Goal: Task Accomplishment & Management: Manage account settings

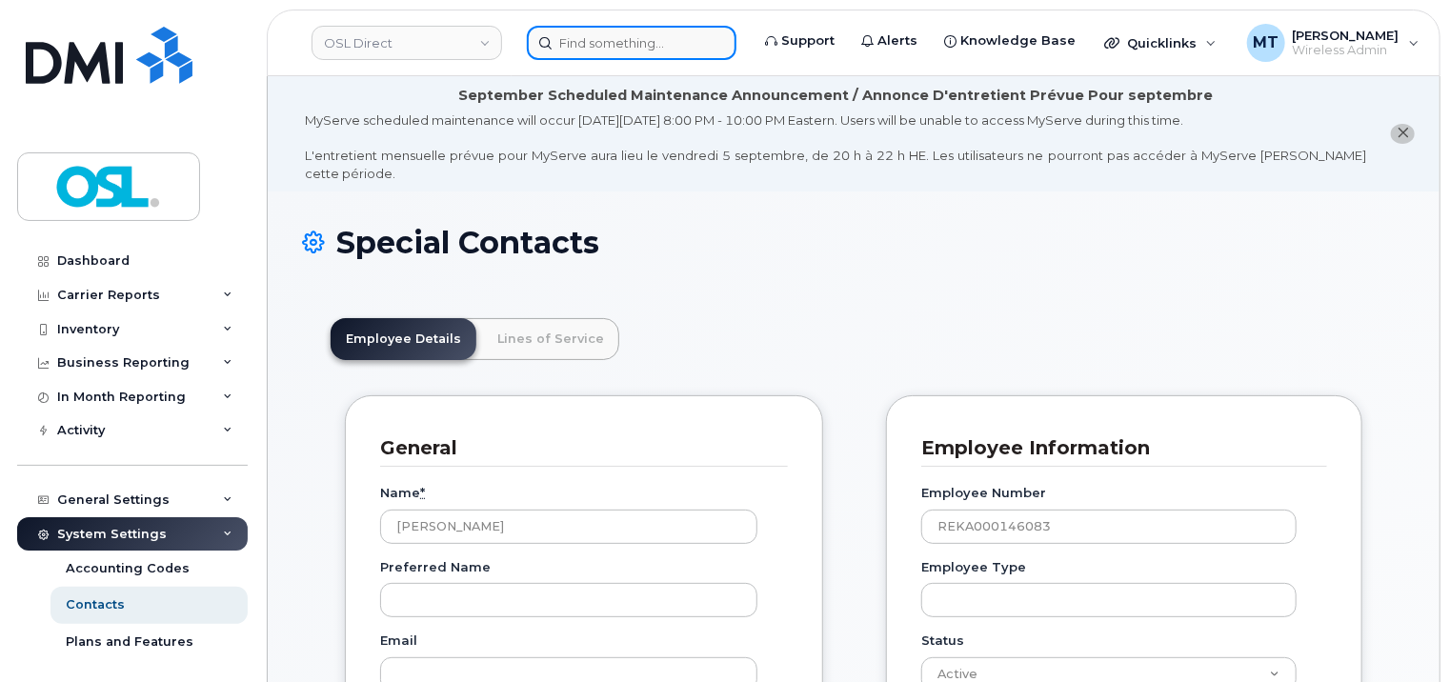
click at [656, 57] on input at bounding box center [632, 43] width 210 height 34
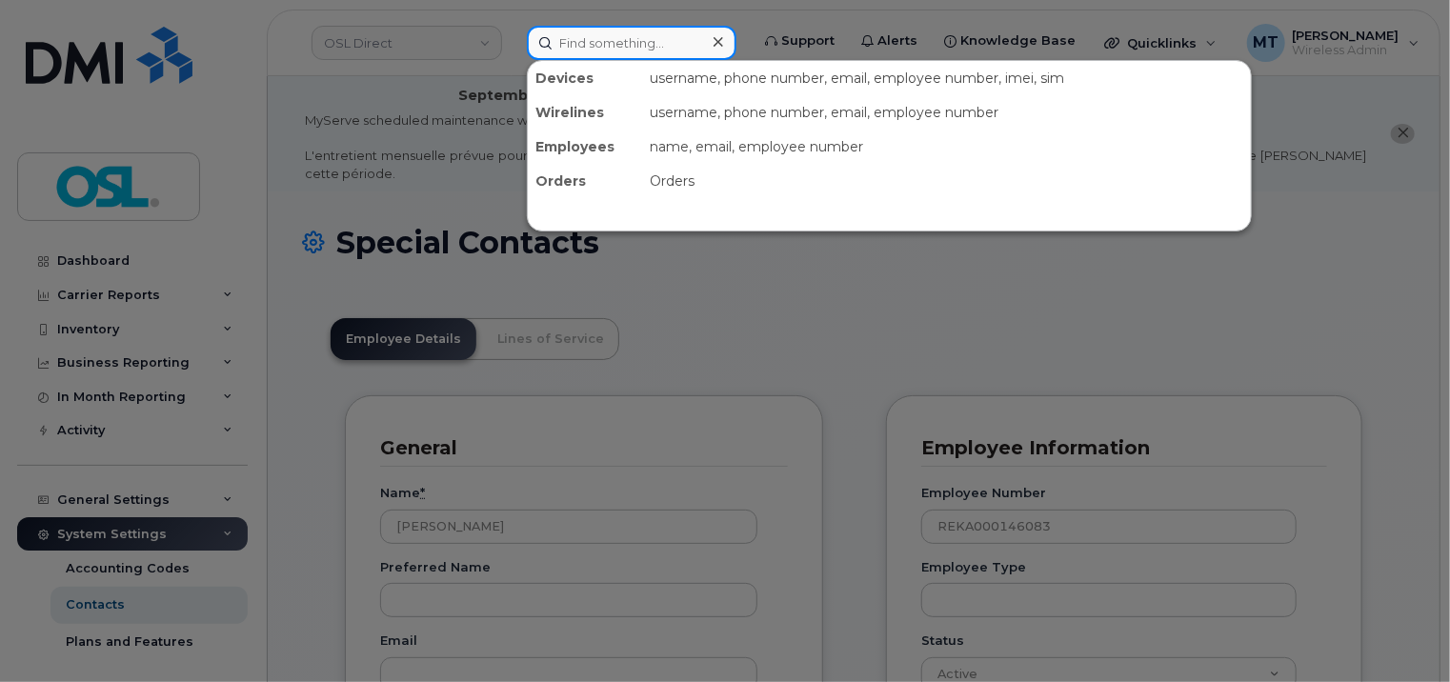
paste input "stephane.fongangdeffo@osldirect.com"
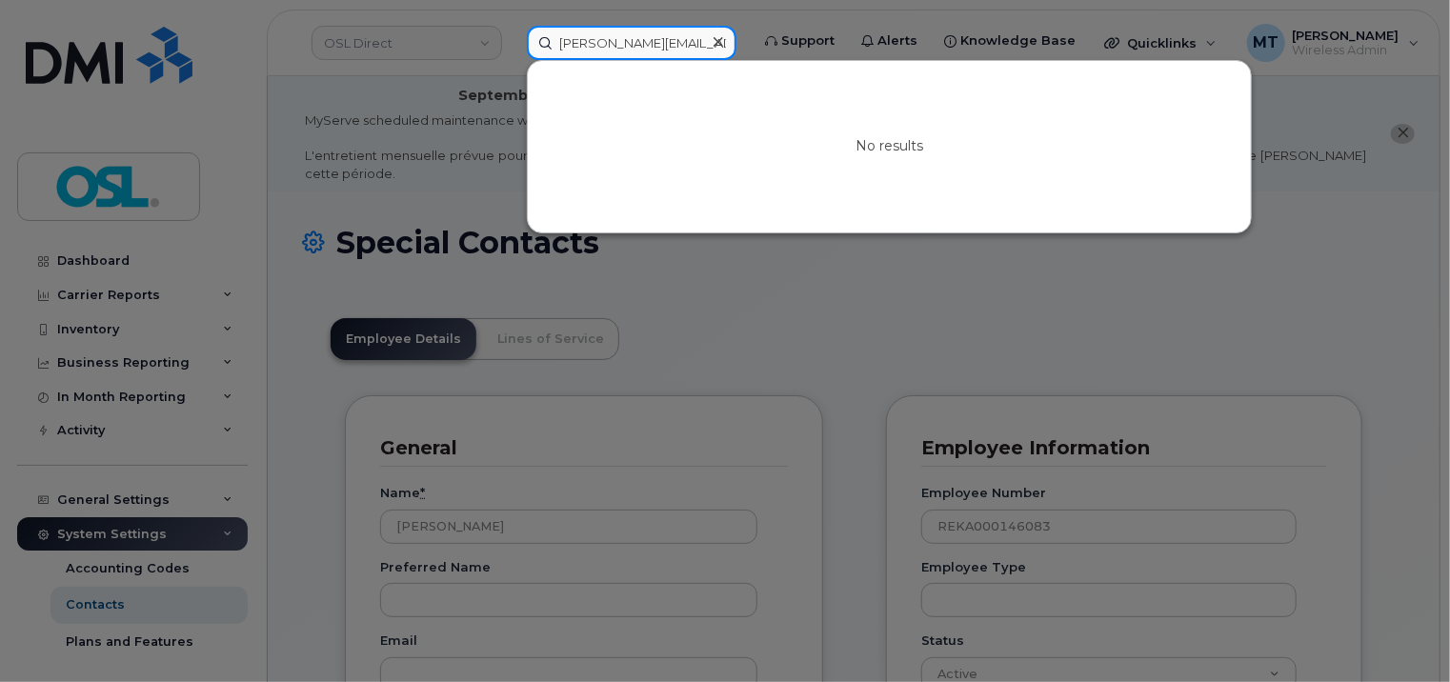
drag, startPoint x: 640, startPoint y: 39, endPoint x: 379, endPoint y: 42, distance: 261.1
click at [512, 40] on div "stephane.fongangdeffo@osldirect.com No results" at bounding box center [632, 43] width 240 height 34
click at [585, 38] on input "stephane.fongangdeffo@osldirect.com" at bounding box center [632, 43] width 210 height 34
type input "stephane.fongangdeffo@osldirect.com"
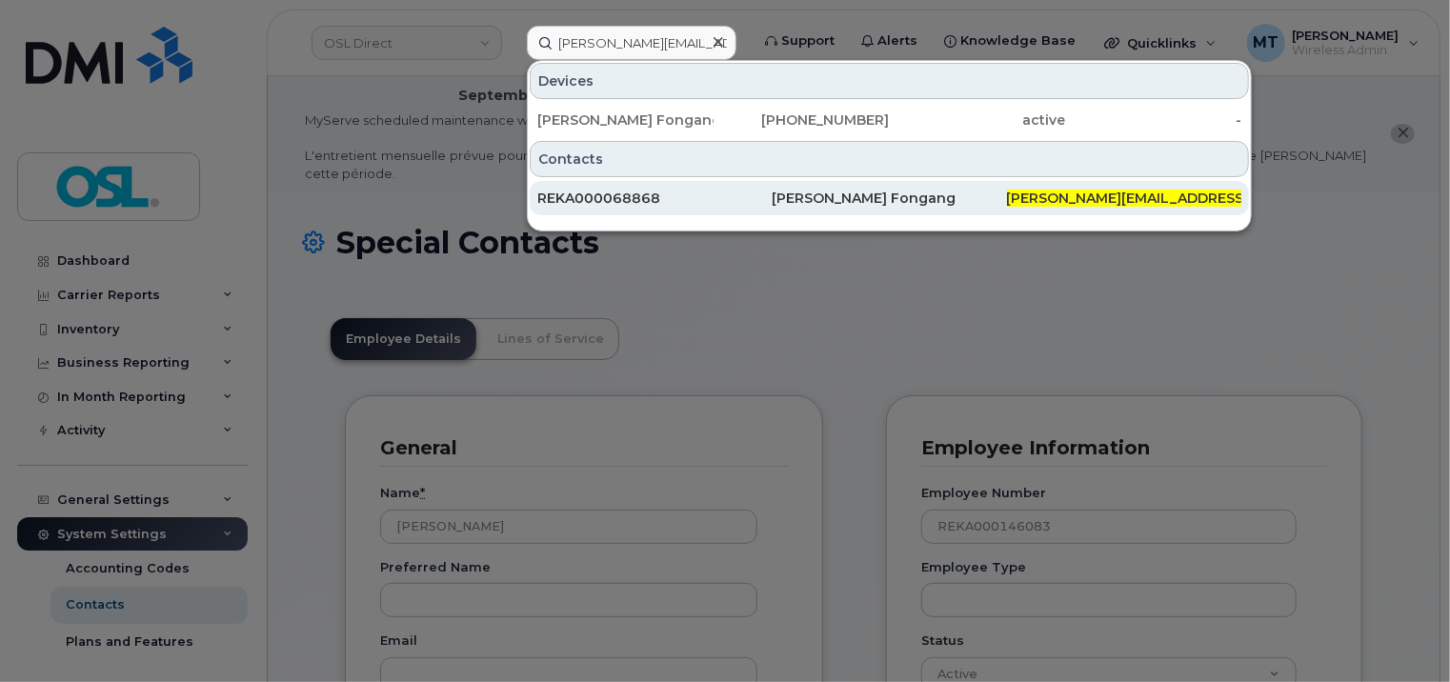
click at [761, 194] on div "REKA000068868" at bounding box center [654, 198] width 234 height 19
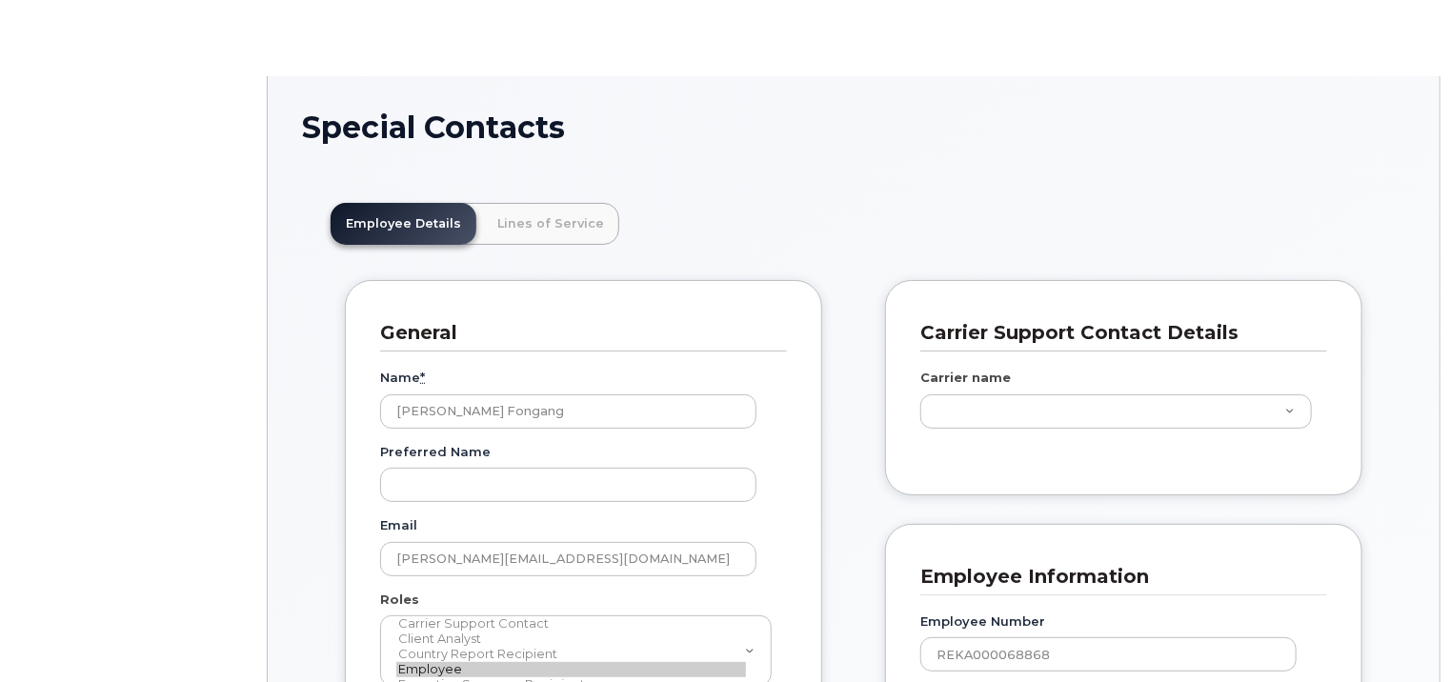
scroll to position [57, 0]
type input "3358081"
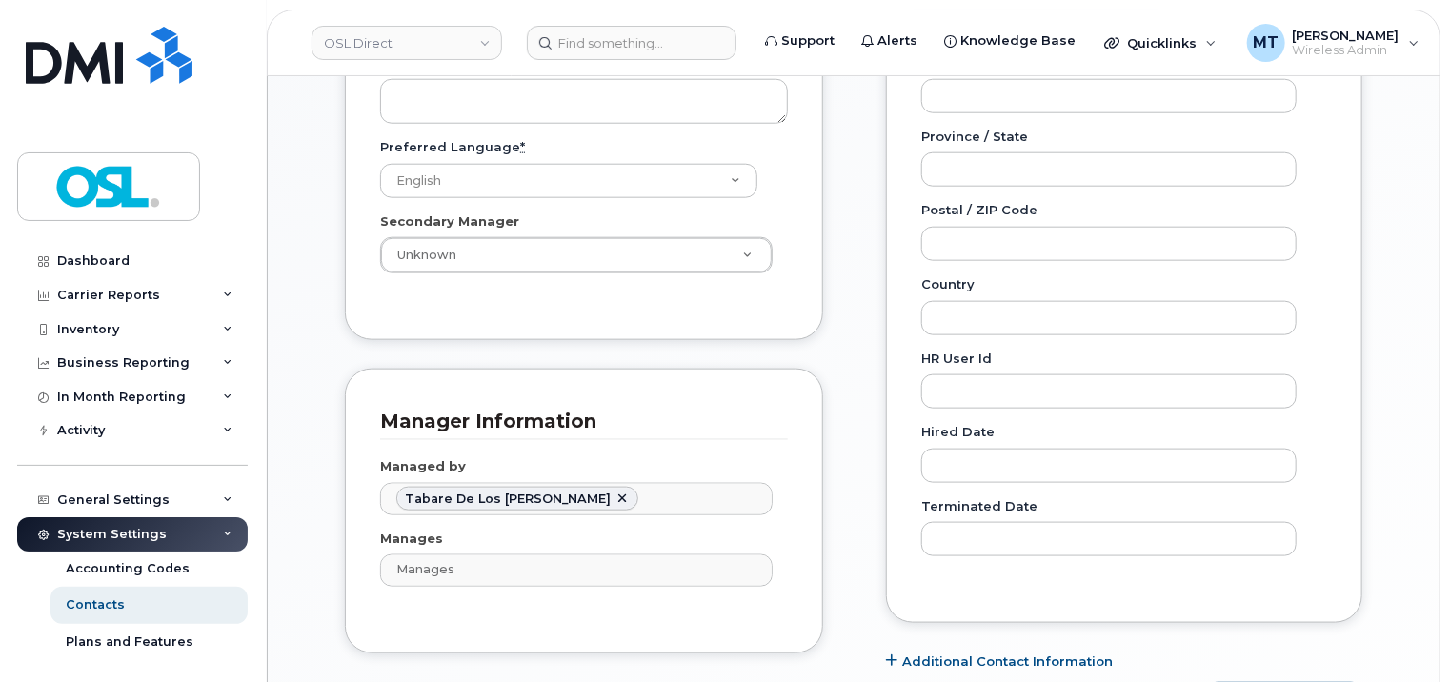
scroll to position [1050, 0]
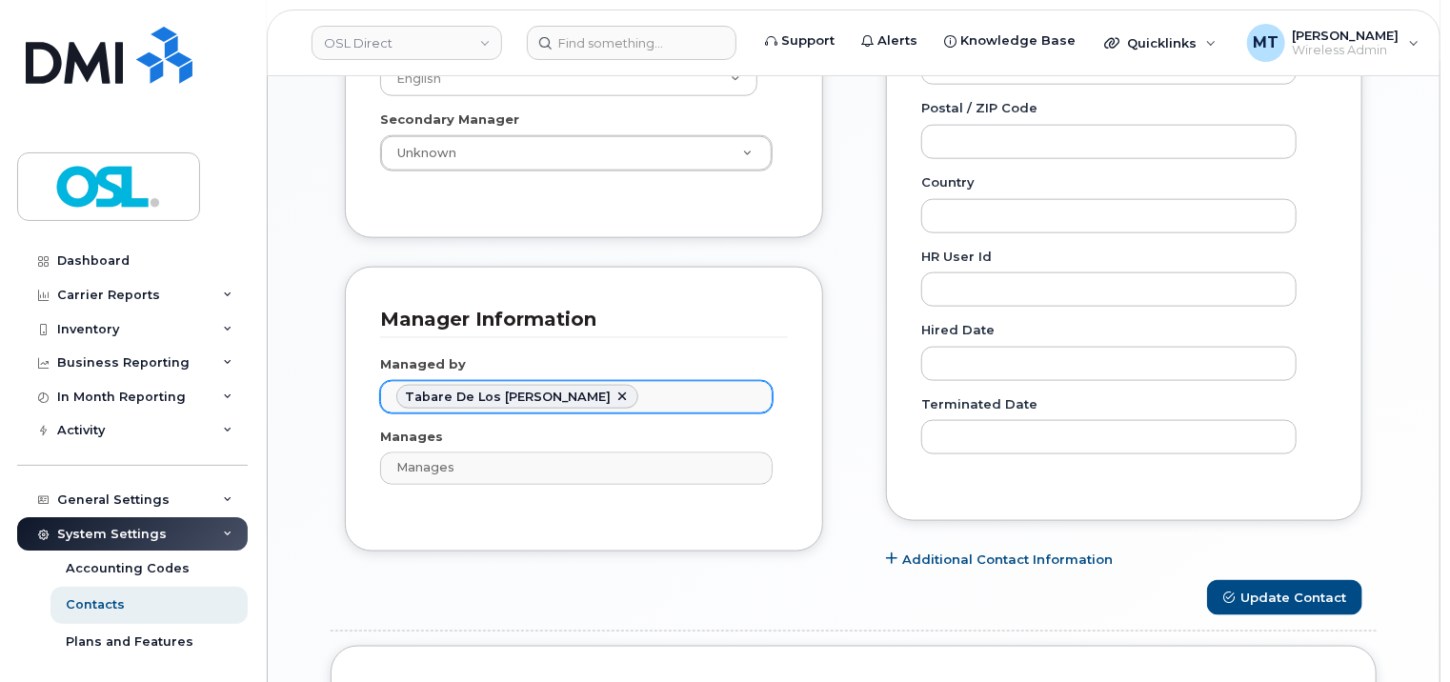
click at [614, 390] on link at bounding box center [621, 397] width 15 height 15
paste input "Jean-Sebastien Leblanc"
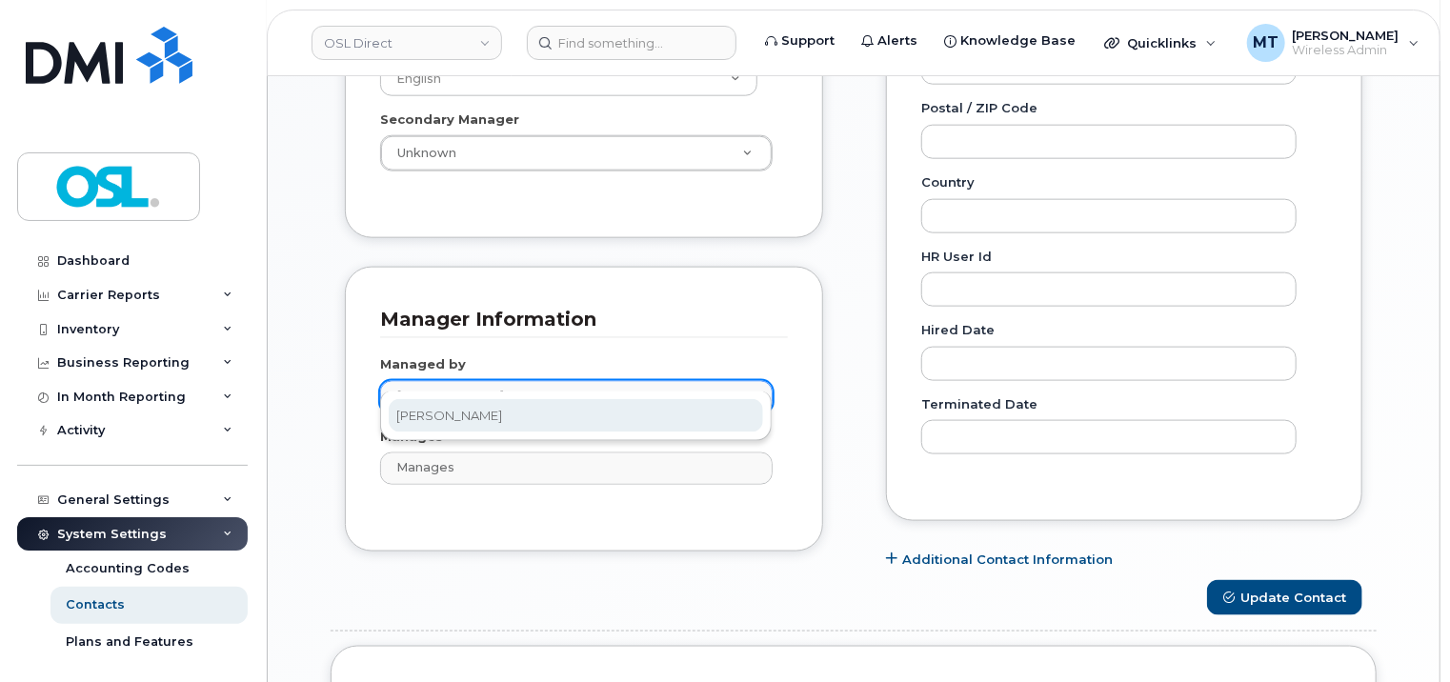
type input "Jean-Sebastien Leblanc"
type input "1527447"
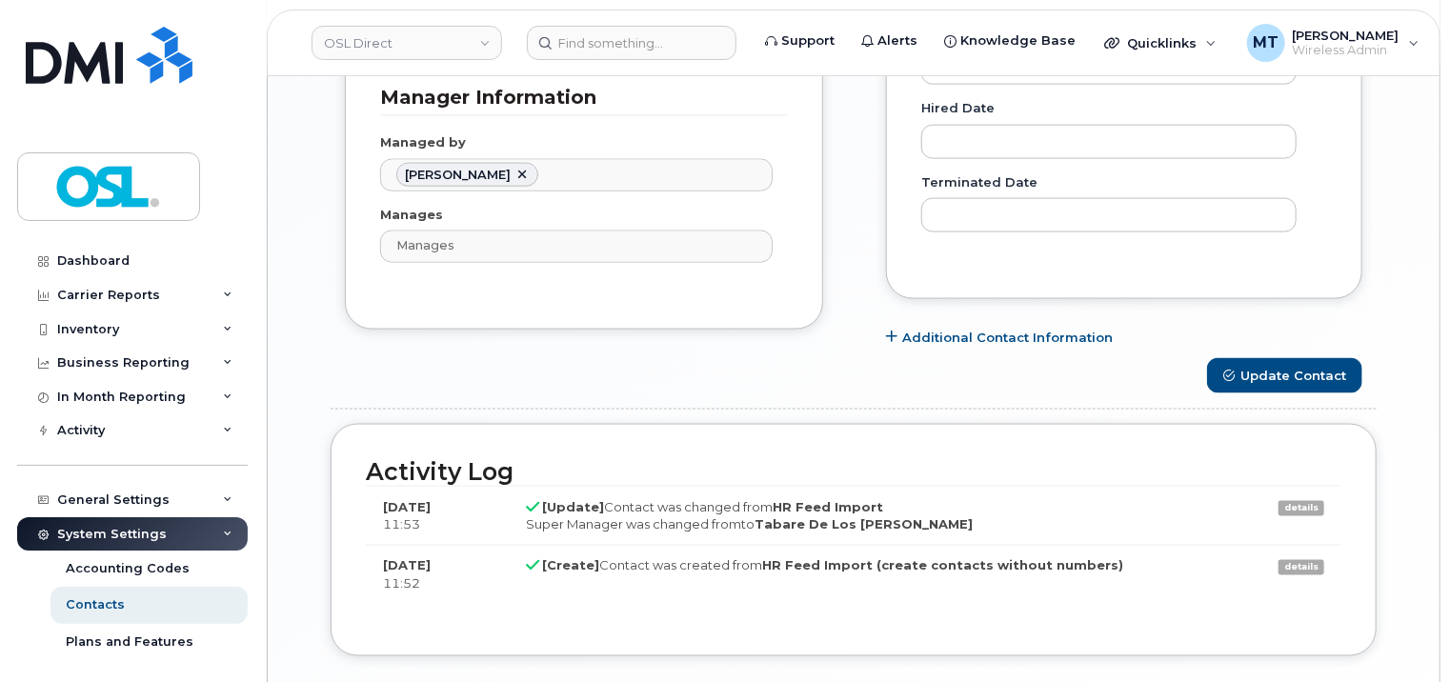
scroll to position [1376, 0]
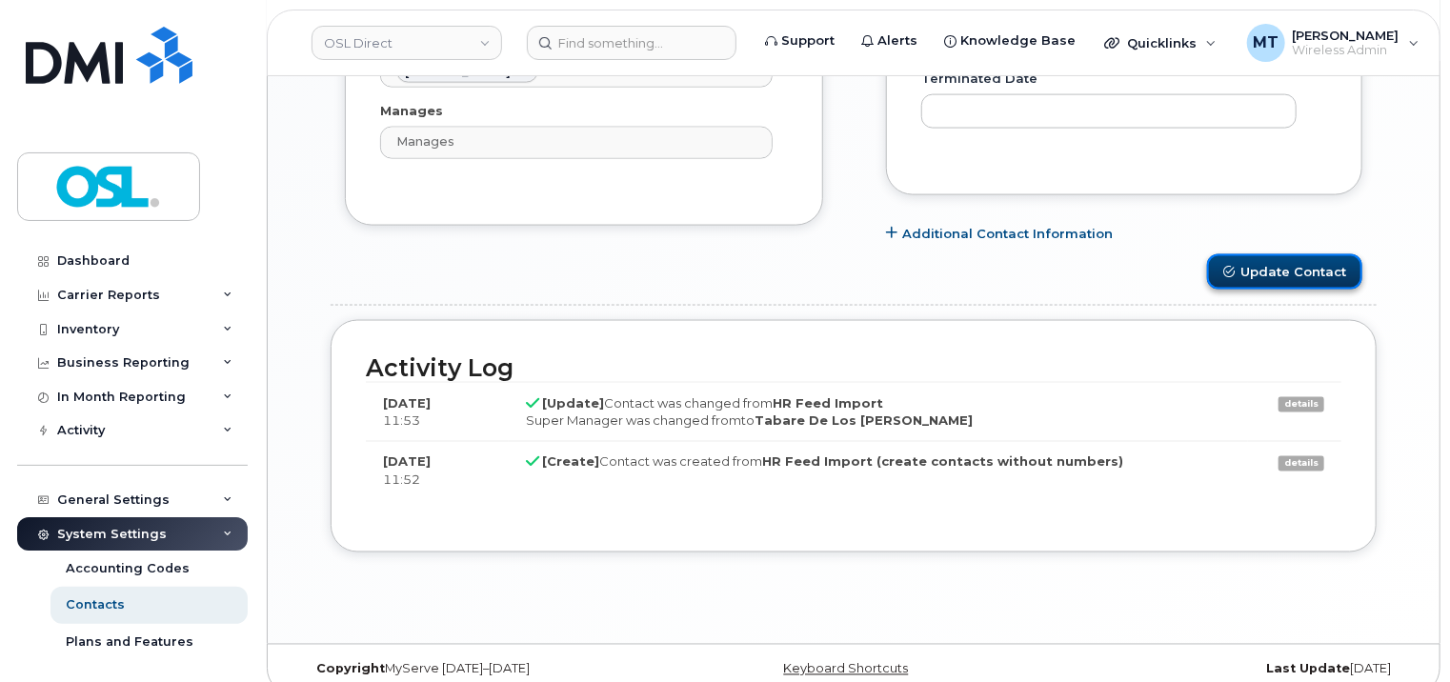
click at [1314, 254] on button "Update Contact" at bounding box center [1284, 271] width 155 height 35
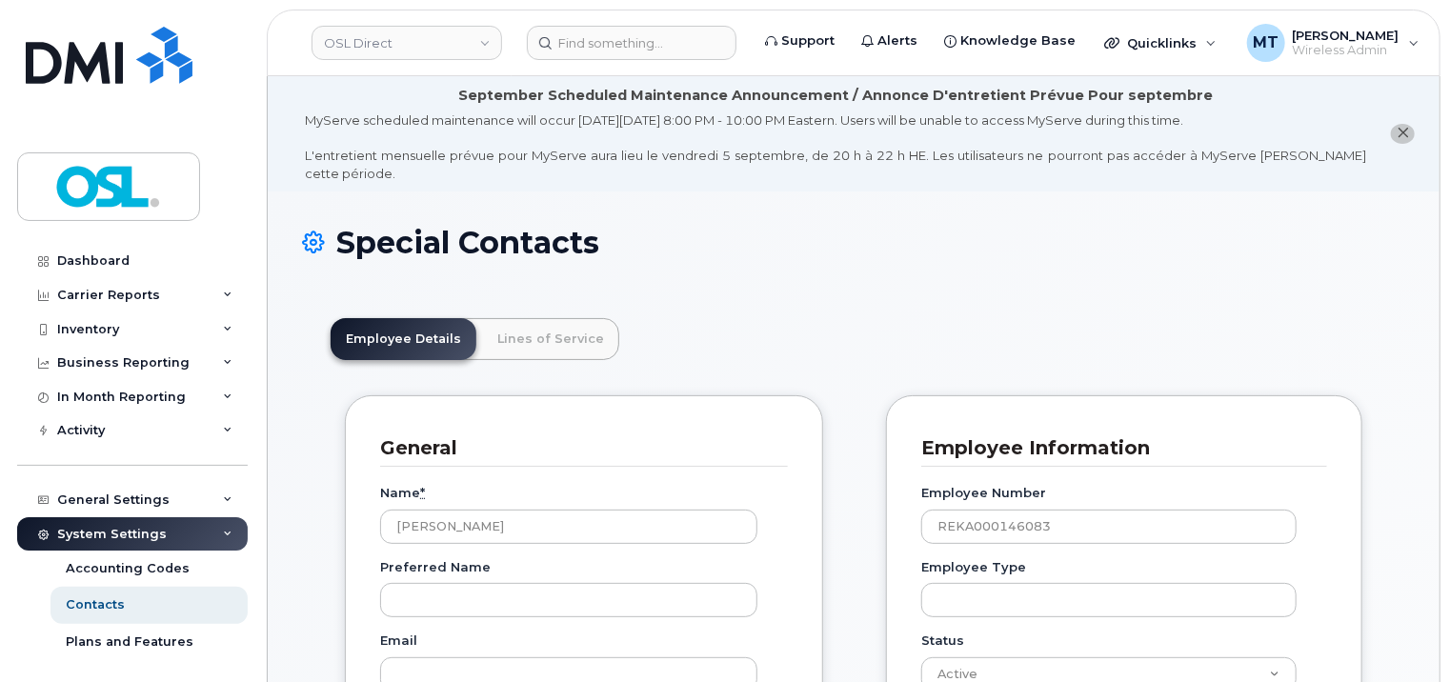
scroll to position [57, 0]
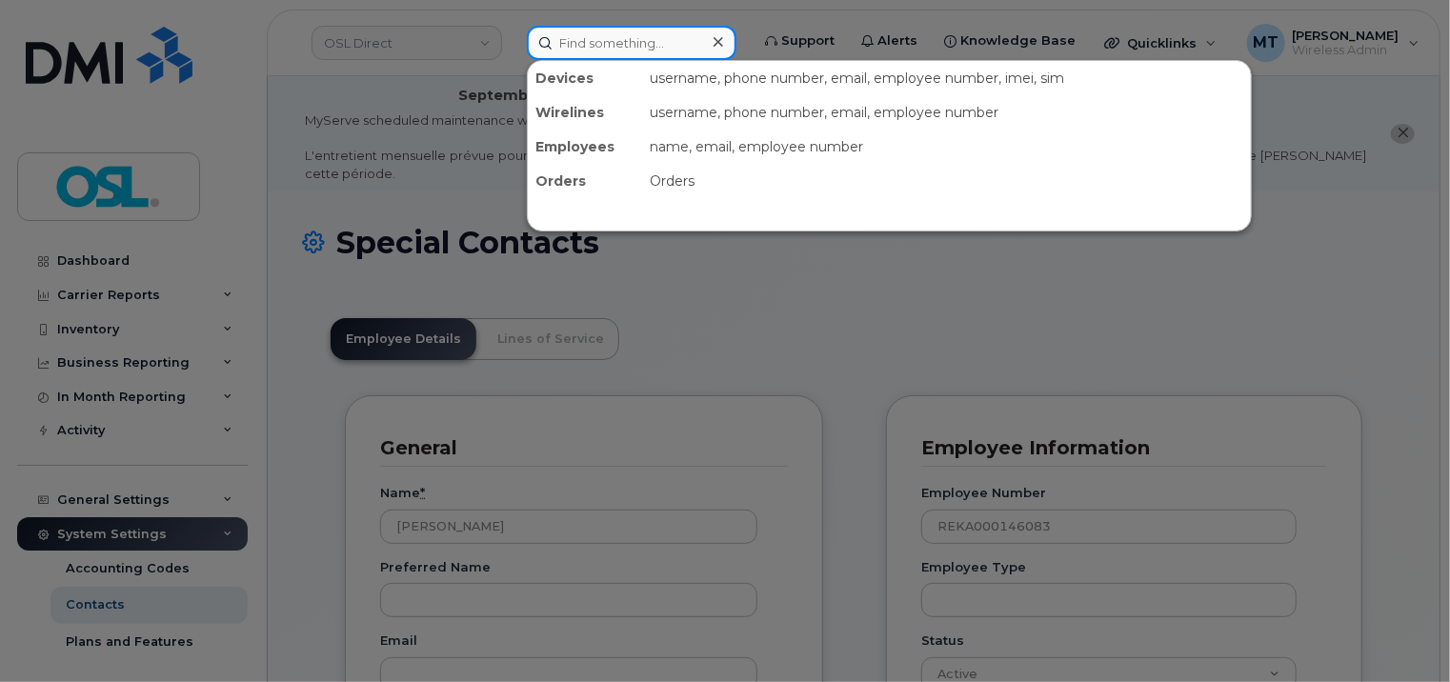
click at [634, 44] on input at bounding box center [632, 43] width 210 height 34
paste input "Aljabran"
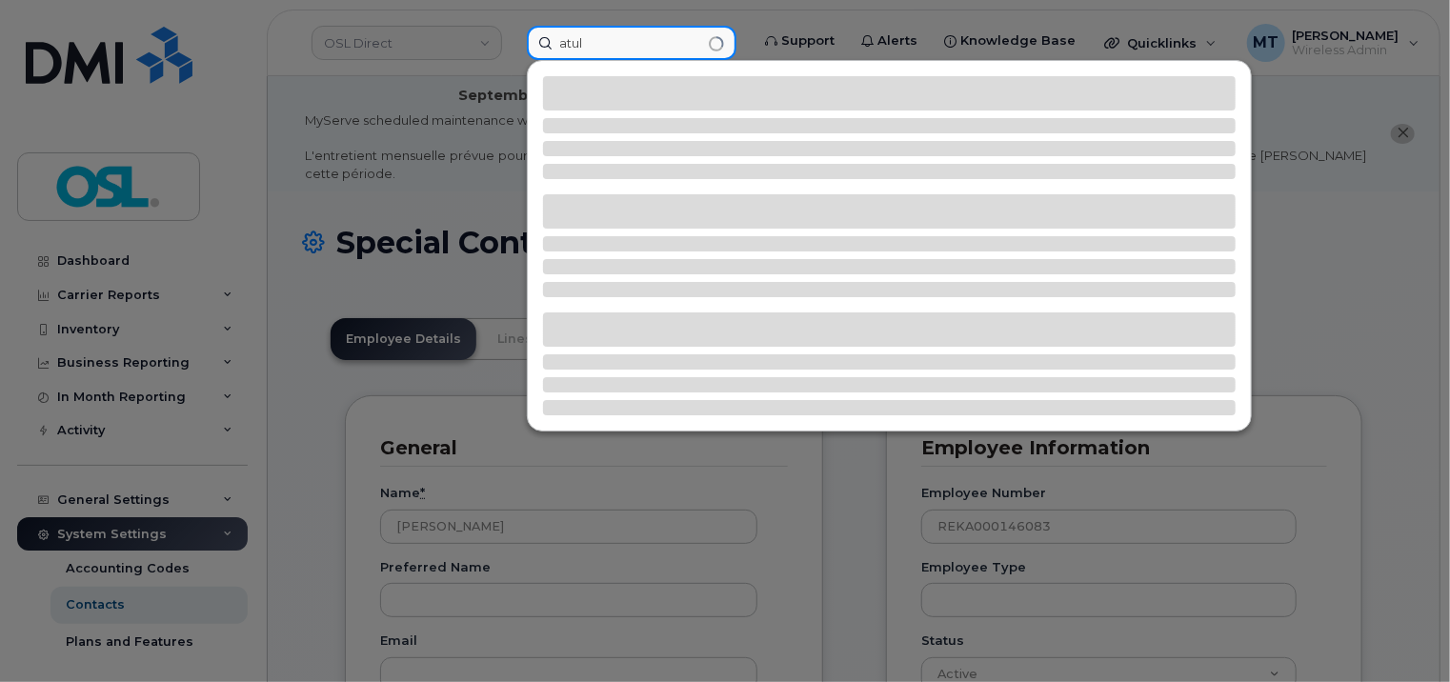
type input "atul"
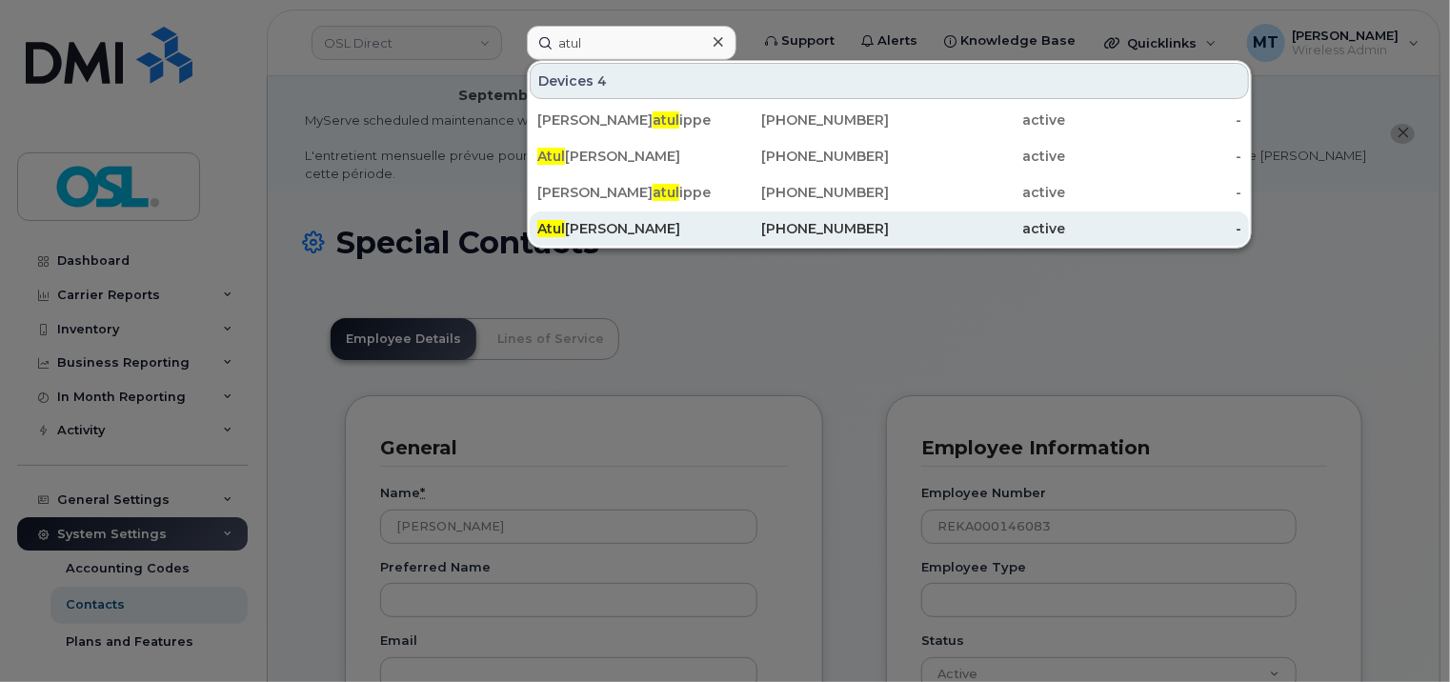
click at [606, 232] on div "Atul Sharma" at bounding box center [625, 228] width 176 height 19
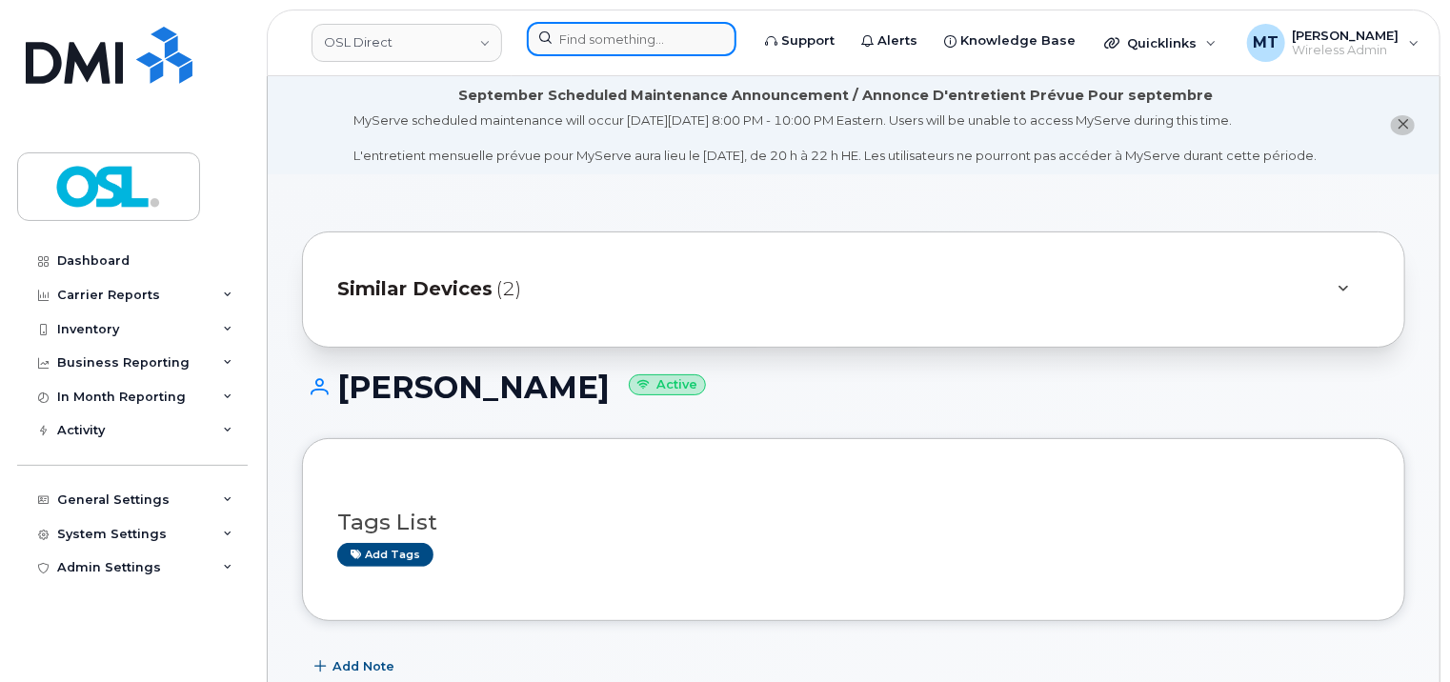
click at [667, 53] on input at bounding box center [632, 39] width 210 height 34
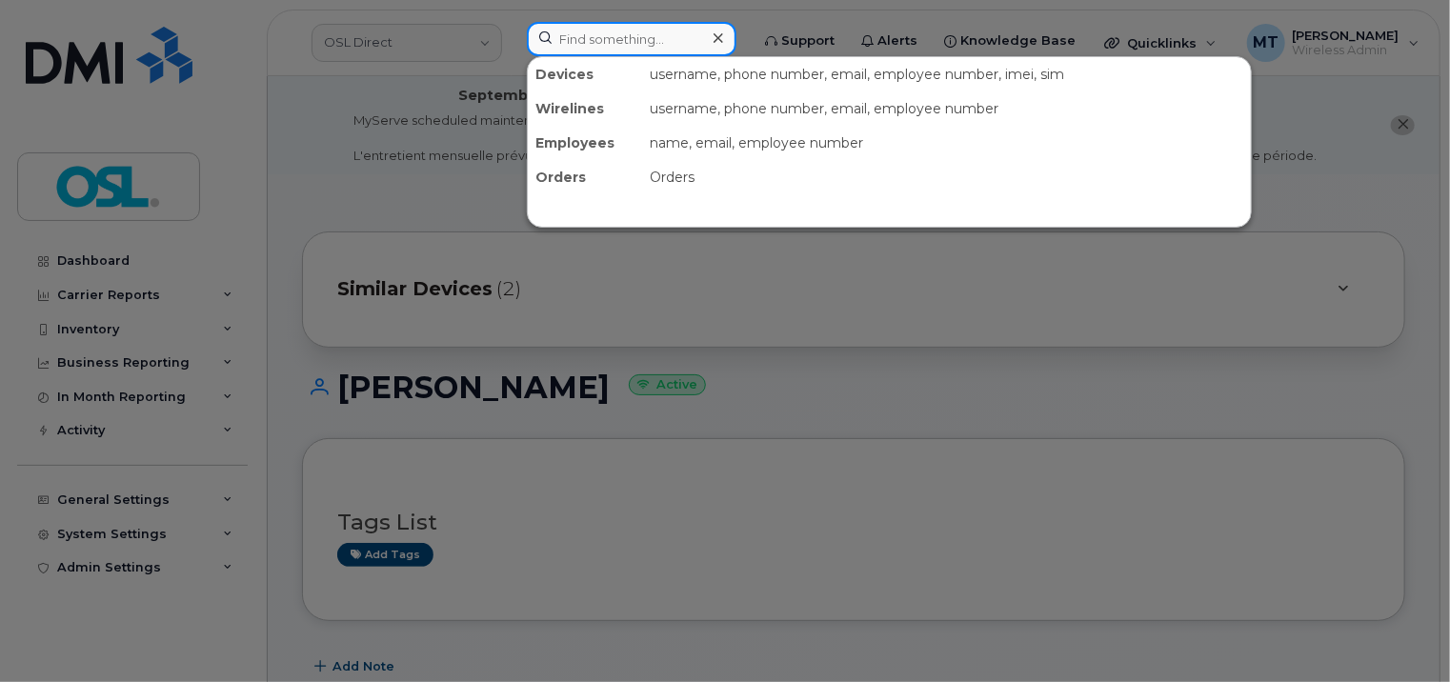
paste input "atul.sharma@osldirect.com"
type input "atul.sharma@osldirect.com"
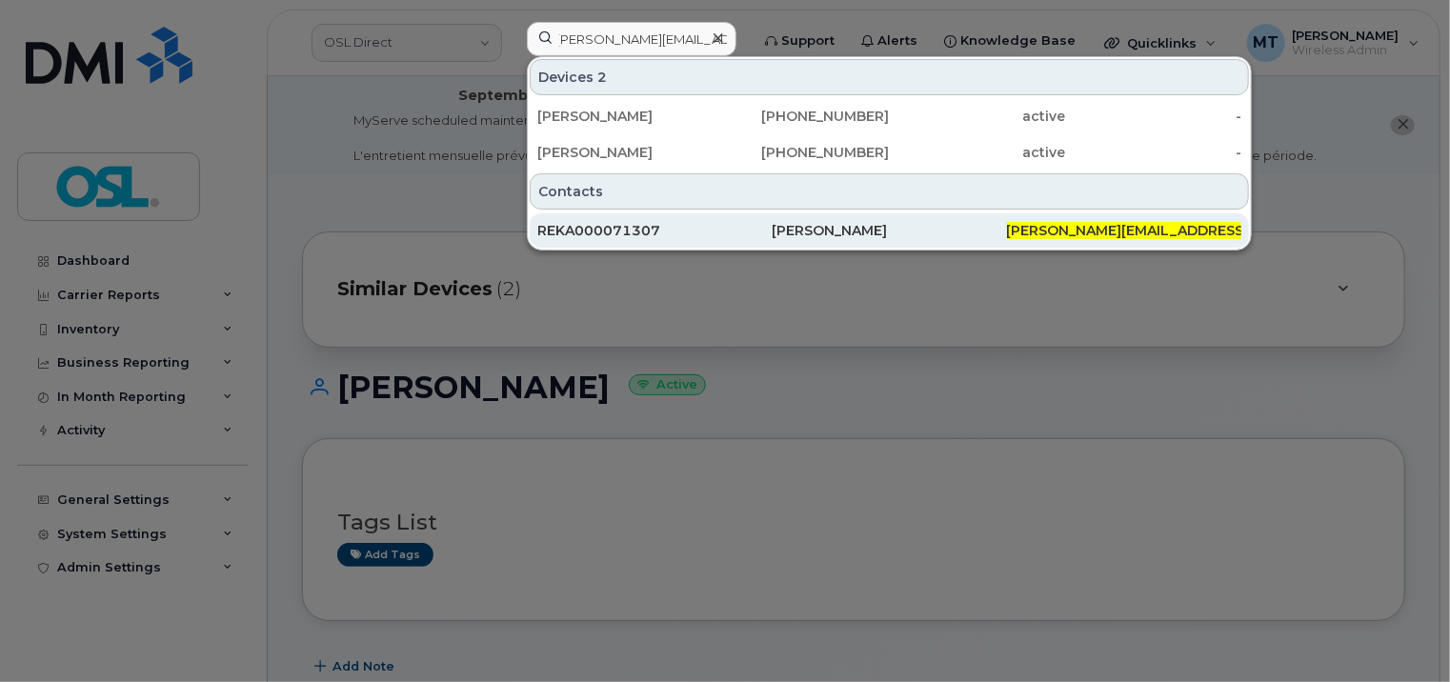
scroll to position [0, 0]
click at [634, 240] on div "REKA000071307" at bounding box center [654, 230] width 234 height 34
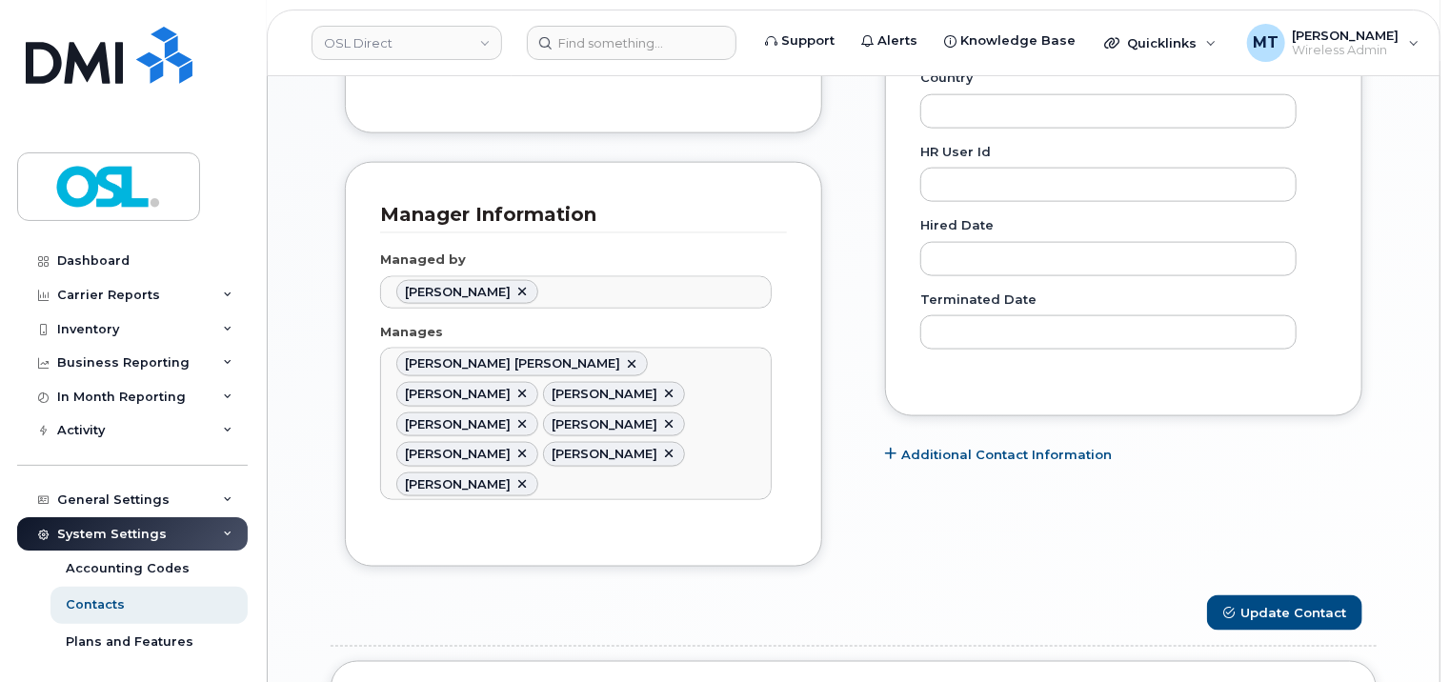
scroll to position [1143, 0]
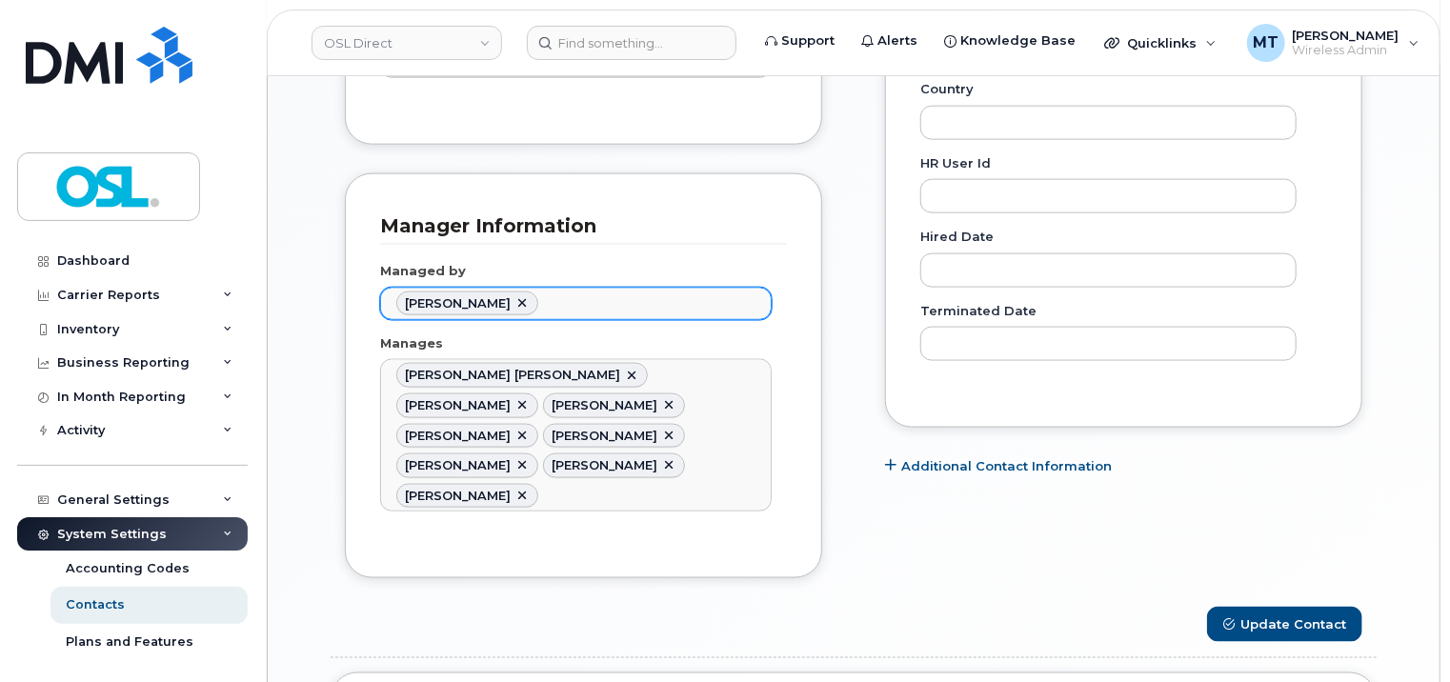
click at [521, 296] on link at bounding box center [521, 303] width 15 height 15
paste input "Aljabran"
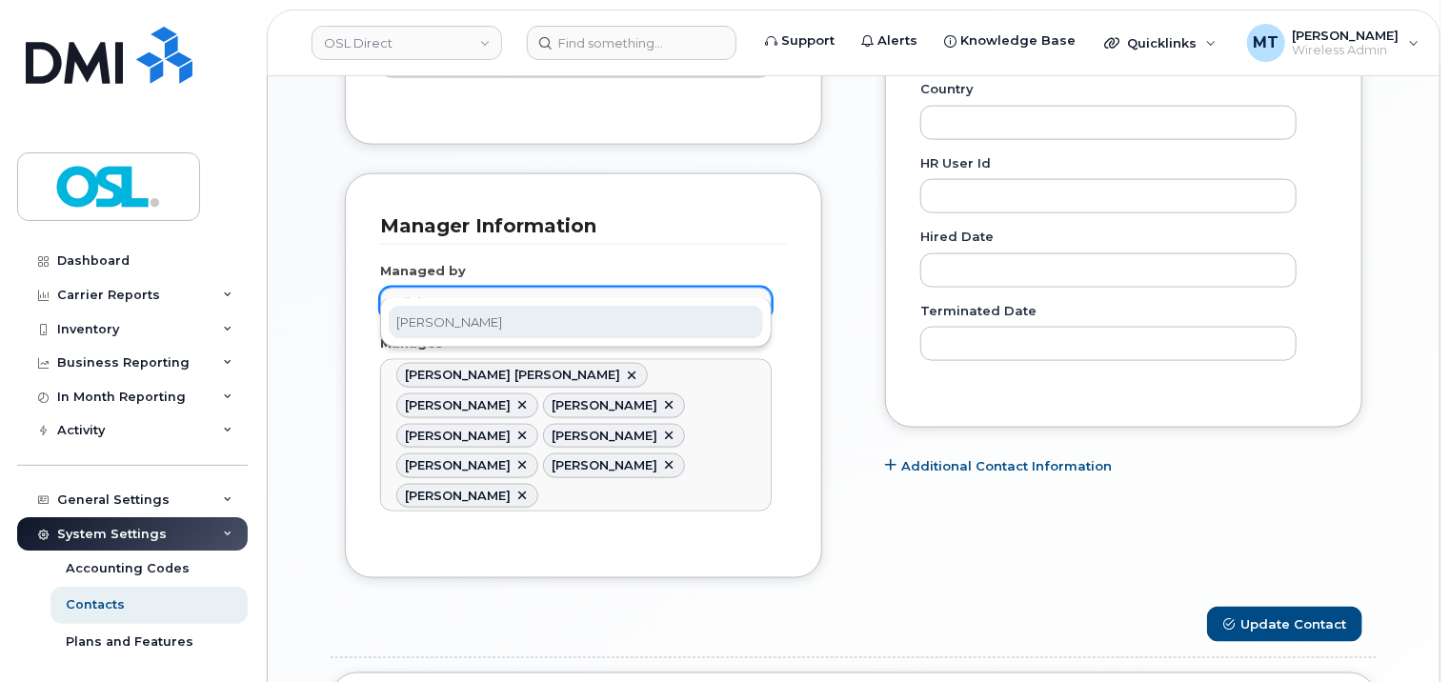
type input "Aljabran"
type input "1527451"
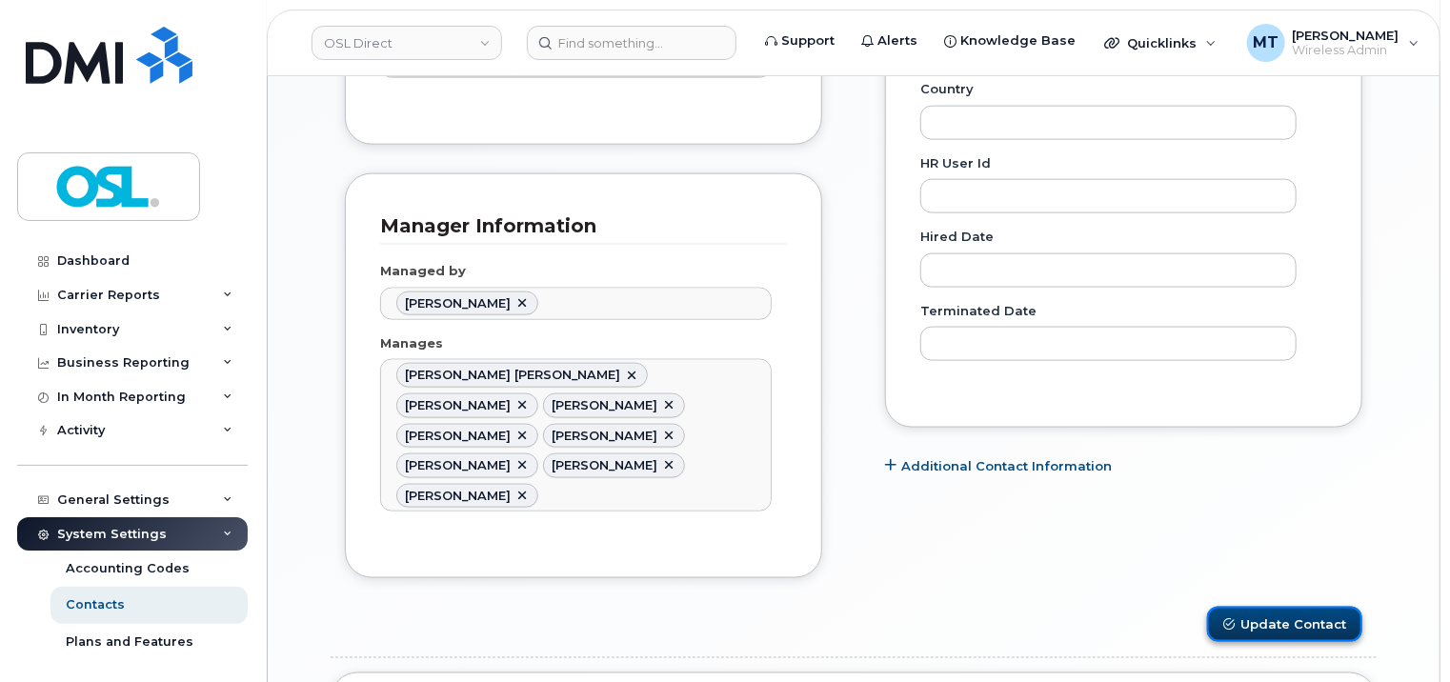
click at [1339, 607] on button "Update Contact" at bounding box center [1284, 624] width 155 height 35
